Goal: Task Accomplishment & Management: Manage account settings

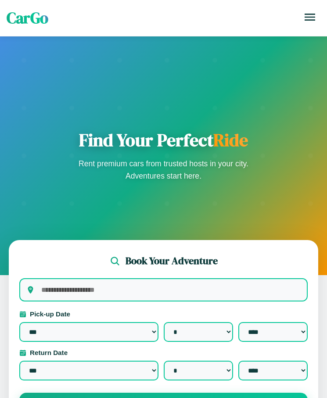
select select "*"
click at [310, 17] on icon at bounding box center [309, 17] width 11 height 7
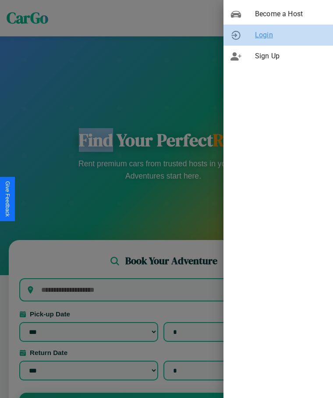
click at [279, 35] on span "Login" at bounding box center [290, 35] width 71 height 11
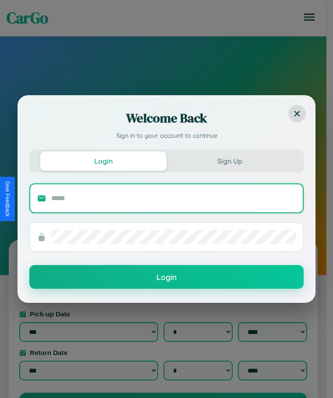
click at [174, 198] on input "text" at bounding box center [173, 198] width 245 height 14
type input "**********"
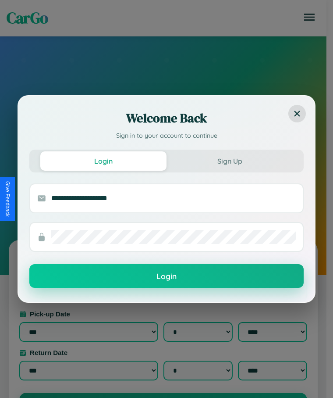
click at [167, 276] on button "Login" at bounding box center [166, 276] width 275 height 24
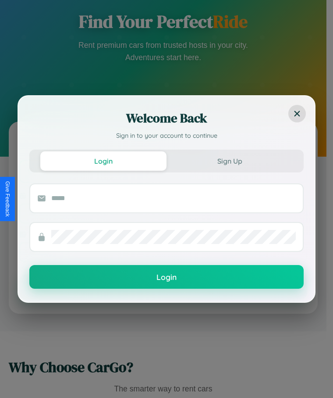
scroll to position [140, 0]
